Goal: Task Accomplishment & Management: Find specific page/section

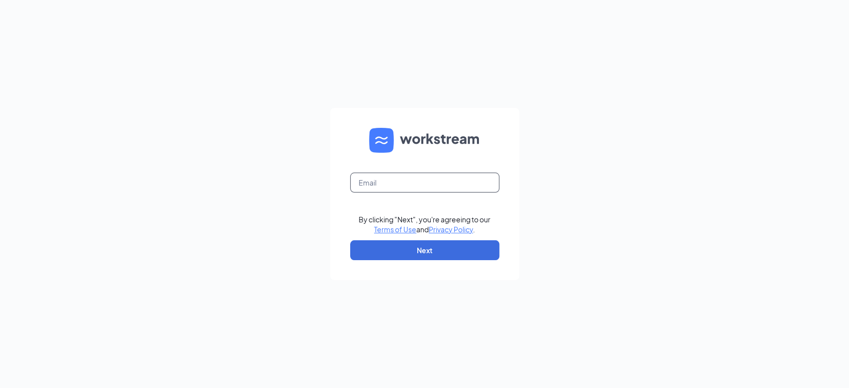
click at [432, 179] on input "text" at bounding box center [424, 182] width 149 height 20
type input "[EMAIL_ADDRESS][DOMAIN_NAME]"
click at [481, 248] on button "Next" at bounding box center [424, 250] width 149 height 20
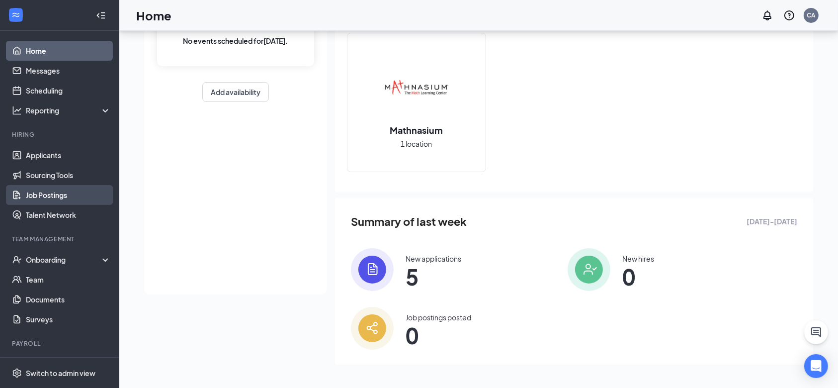
click at [62, 189] on link "Job Postings" at bounding box center [68, 195] width 85 height 20
